Goal: Information Seeking & Learning: Learn about a topic

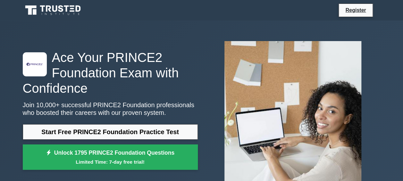
click at [88, 133] on link "Start Free PRINCE2 Foundation Practice Test" at bounding box center [110, 131] width 175 height 15
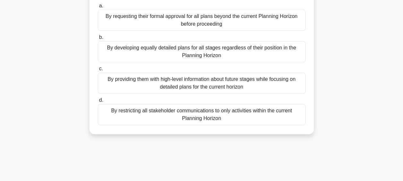
scroll to position [32, 0]
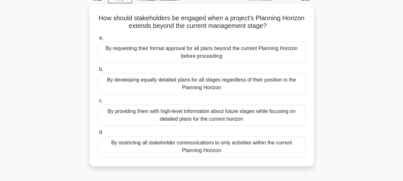
click at [206, 145] on div "By restricting all stakeholder communications to only activities within the cur…" at bounding box center [202, 146] width 208 height 21
click at [98, 134] on input "d. By restricting all stakeholder communications to only activities within the …" at bounding box center [98, 132] width 0 height 4
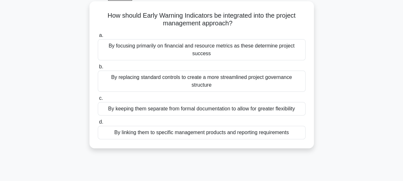
scroll to position [96, 0]
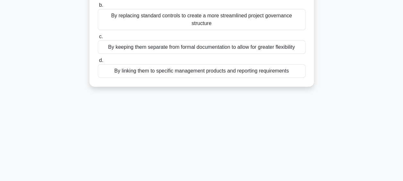
click at [165, 64] on div "By linking them to specific management products and reporting requirements" at bounding box center [202, 70] width 208 height 13
click at [98, 62] on input "d. By linking them to specific management products and reporting requirements" at bounding box center [98, 60] width 0 height 4
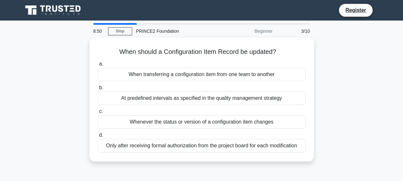
scroll to position [0, 0]
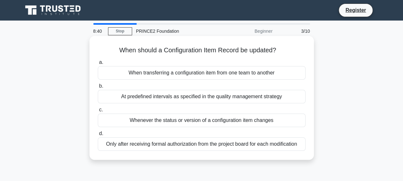
click at [175, 73] on div "When transferring a configuration item from one team to another" at bounding box center [202, 72] width 208 height 13
click at [98, 64] on input "a. When transferring a configuration item from one team to another" at bounding box center [98, 62] width 0 height 4
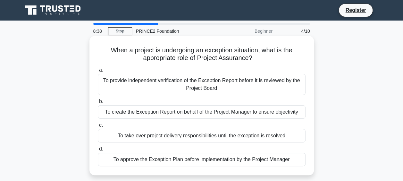
click at [185, 87] on div "To provide independent verification of the Exception Report before it is review…" at bounding box center [202, 84] width 208 height 21
click at [98, 72] on input "a. To provide independent verification of the Exception Report before it is rev…" at bounding box center [98, 70] width 0 height 4
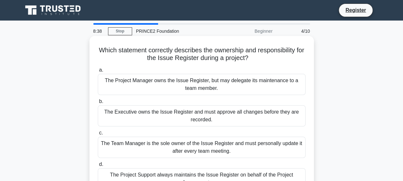
click at [194, 85] on div "The Project Manager owns the Issue Register, but may delegate its maintenance t…" at bounding box center [202, 84] width 208 height 21
click at [98, 72] on input "a. The Project Manager owns the Issue Register, but may delegate its maintenanc…" at bounding box center [98, 70] width 0 height 4
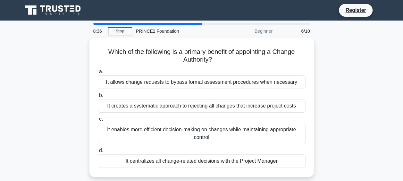
click at [194, 85] on div "It allows change requests to bypass formal assessment procedures when necessary" at bounding box center [202, 81] width 208 height 13
click at [98, 74] on input "a. It allows change requests to bypass formal assessment procedures when necess…" at bounding box center [98, 72] width 0 height 4
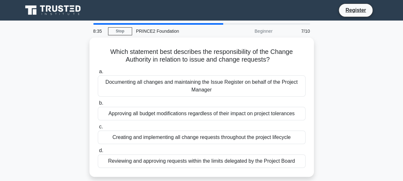
click at [194, 85] on div "Documenting all changes and maintaining the Issue Register on behalf of the Pro…" at bounding box center [202, 85] width 208 height 21
click at [98, 74] on input "a. Documenting all changes and maintaining the Issue Register on behalf of the …" at bounding box center [98, 72] width 0 height 4
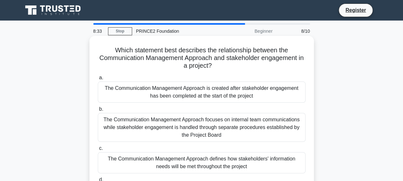
click at [195, 90] on div "The Communication Management Approach is created after stakeholder engagement h…" at bounding box center [202, 91] width 208 height 21
click at [98, 80] on input "a. The Communication Management Approach is created after stakeholder engagemen…" at bounding box center [98, 78] width 0 height 4
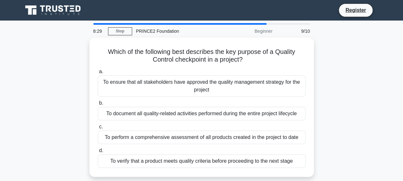
click at [195, 90] on div "To ensure that all stakeholders have approved the quality management strategy f…" at bounding box center [202, 85] width 208 height 21
click at [98, 74] on input "a. To ensure that all stakeholders have approved the quality management strateg…" at bounding box center [98, 72] width 0 height 4
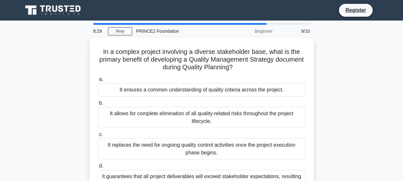
click at [195, 90] on div "It ensures a common understanding of quality criteria across the project." at bounding box center [202, 89] width 208 height 13
click at [98, 81] on input "a. It ensures a common understanding of quality criteria across the project." at bounding box center [98, 79] width 0 height 4
